Goal: Check status

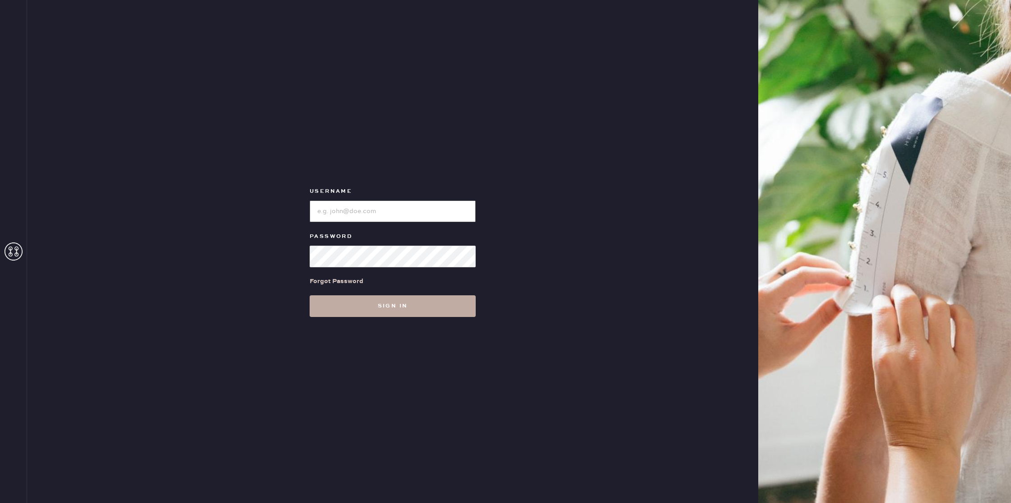
type input "reformationseattle"
click at [406, 305] on button "Sign in" at bounding box center [393, 306] width 166 height 22
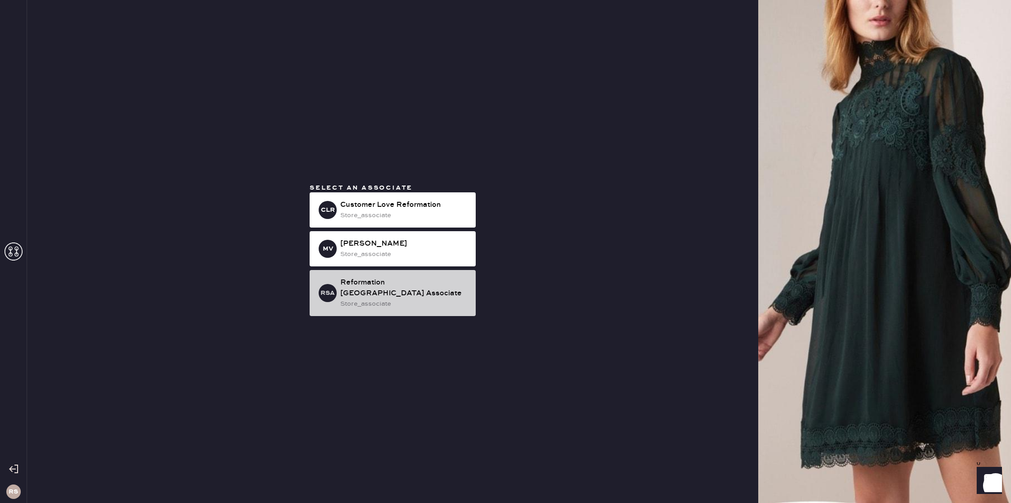
click at [443, 299] on div "store_associate" at bounding box center [404, 304] width 128 height 10
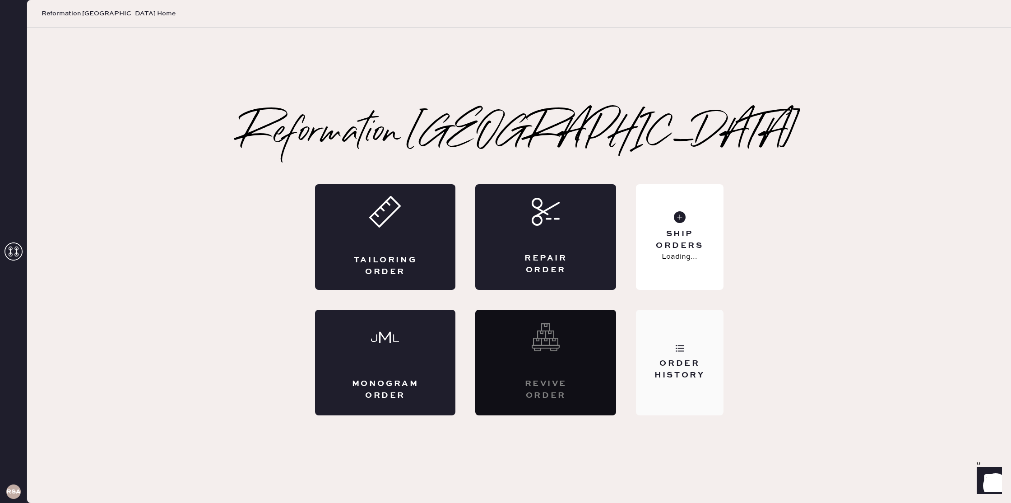
click at [685, 347] on div "Order History" at bounding box center [679, 363] width 87 height 106
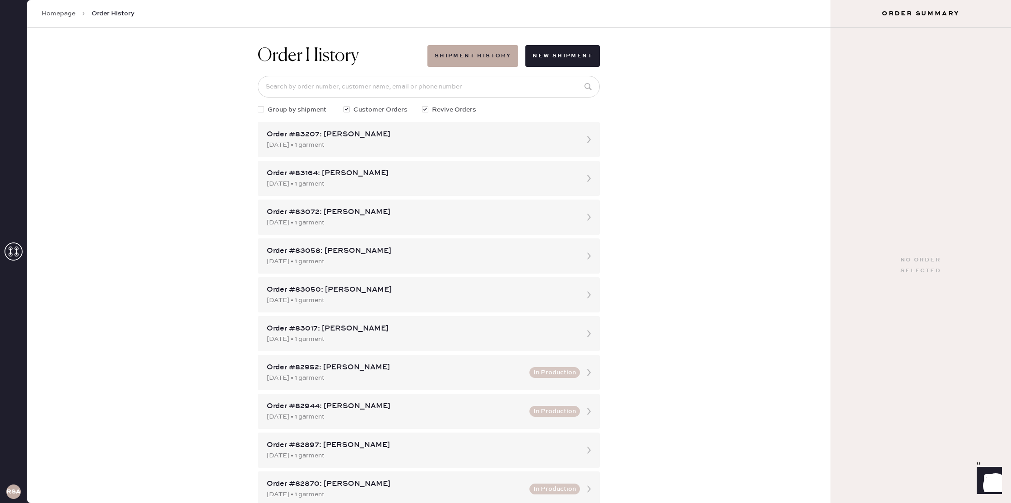
scroll to position [11, 0]
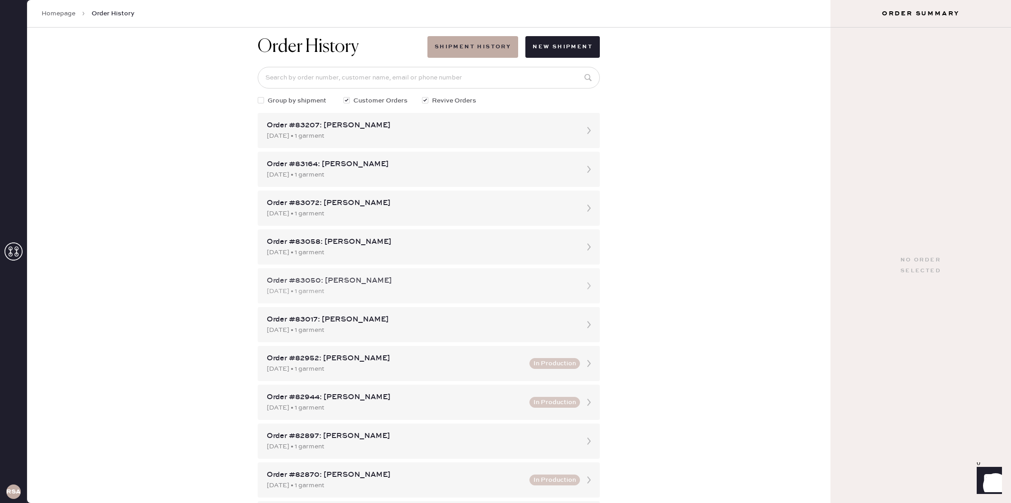
click at [526, 291] on div "[DATE] • 1 garment" at bounding box center [421, 291] width 308 height 10
